Goal: Obtain resource: Download file/media

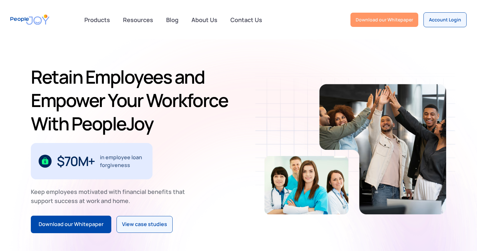
click at [386, 23] on div "Download our Whitepaper" at bounding box center [384, 20] width 57 height 6
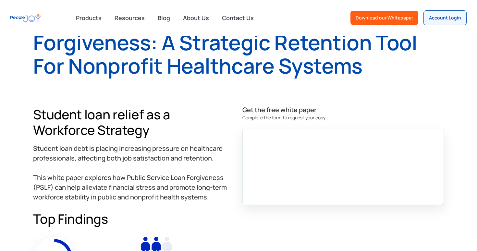
scroll to position [209, 0]
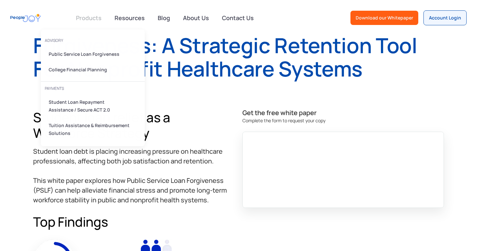
click at [74, 18] on link at bounding box center [88, 17] width 33 height 13
